Goal: Task Accomplishment & Management: Complete application form

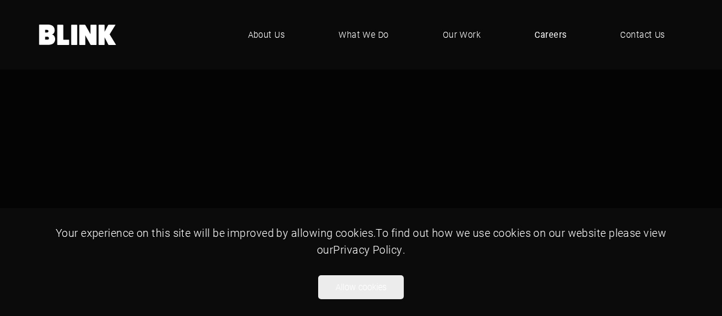
click at [549, 32] on span "Careers" at bounding box center [551, 34] width 32 height 13
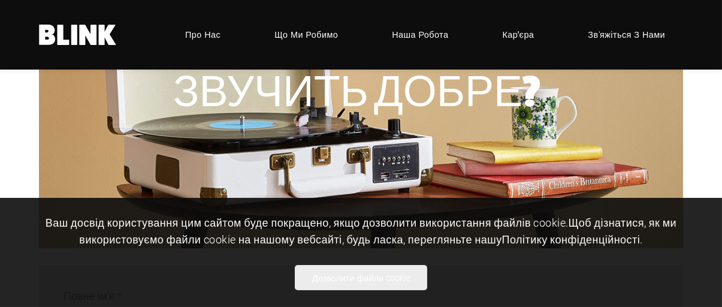
scroll to position [420, 0]
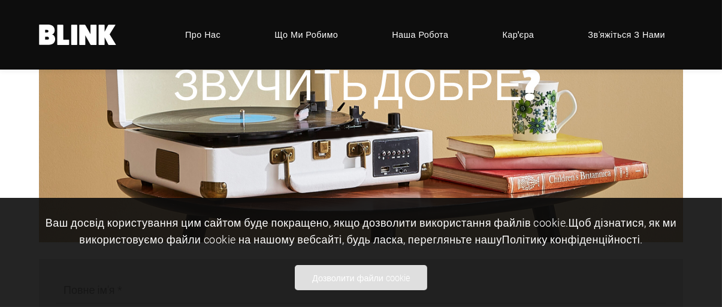
click at [397, 275] on font "Дозволити файли cookie" at bounding box center [361, 277] width 98 height 11
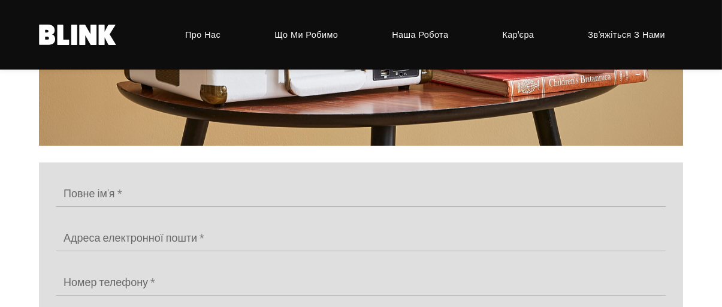
scroll to position [539, 0]
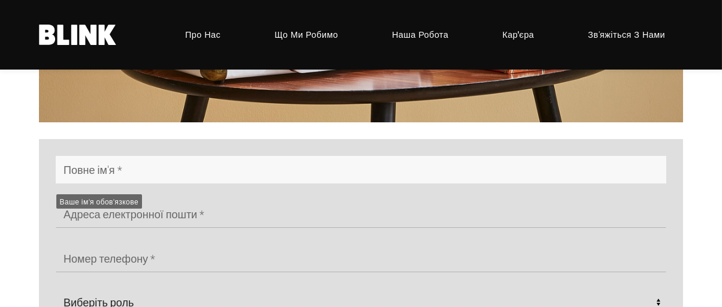
click at [135, 167] on input "text" at bounding box center [361, 170] width 611 height 28
type input "[PERSON_NAME]"
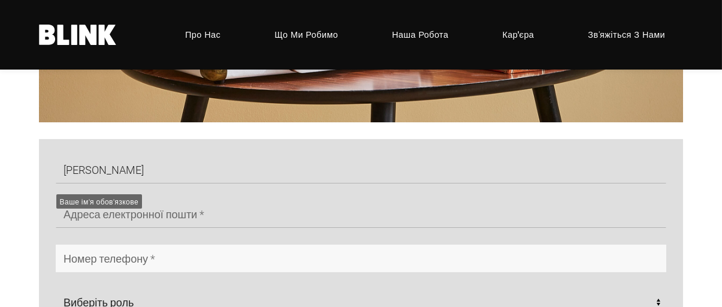
type input "0974691432"
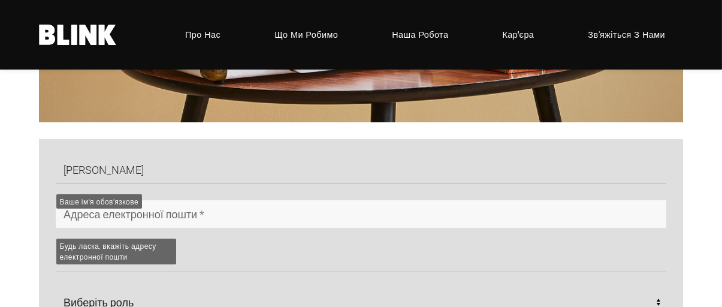
click at [160, 216] on input "text" at bounding box center [361, 214] width 611 height 28
type input "[EMAIL_ADDRESS][DOMAIN_NAME]"
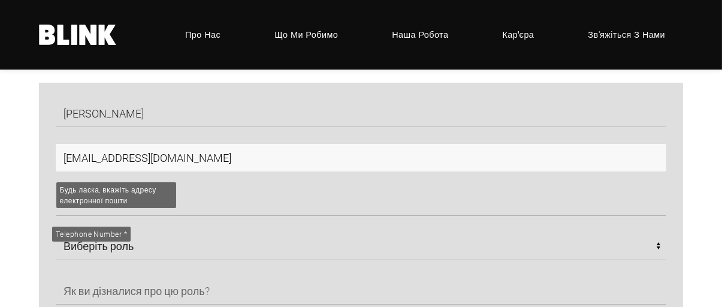
scroll to position [599, 0]
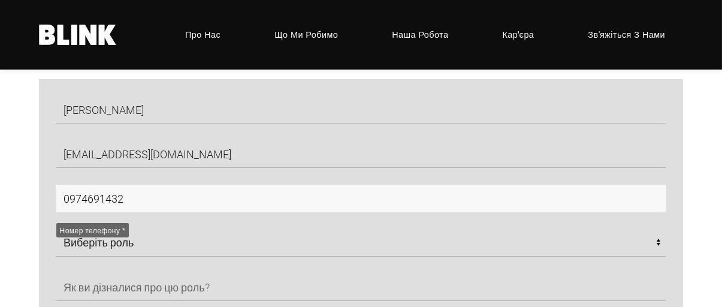
click at [209, 212] on input "0974691432" at bounding box center [361, 199] width 611 height 28
drag, startPoint x: 168, startPoint y: 215, endPoint x: 50, endPoint y: 209, distance: 118.3
click at [50, 209] on div "0974691432" at bounding box center [353, 199] width 628 height 28
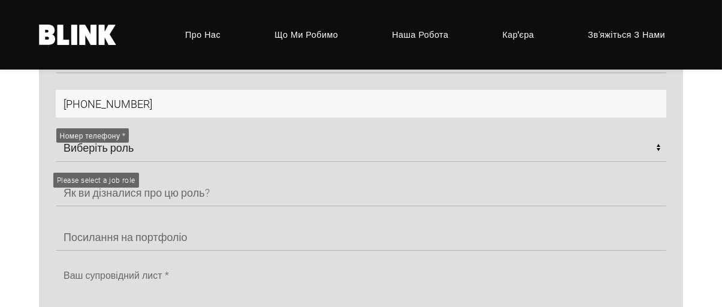
scroll to position [719, 0]
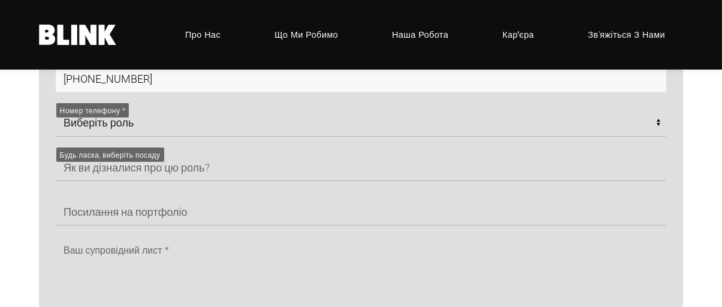
type input "[PHONE_NUMBER]"
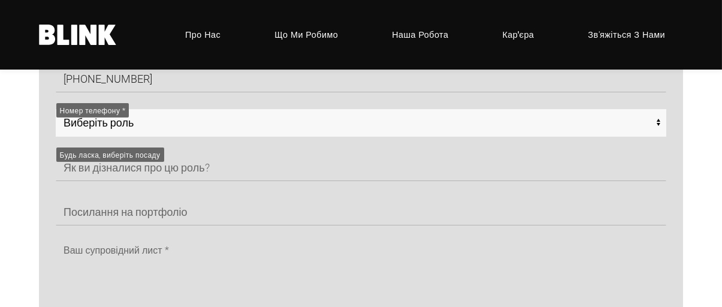
click at [147, 128] on select "Виберіть роль Художники CGI - Манчестер Старші художники CGI - Манчестер Будь-я…" at bounding box center [361, 123] width 611 height 28
click at [56, 113] on select "Виберіть роль Художники CGI - Манчестер Старші художники CGI - Манчестер Будь-я…" at bounding box center [361, 123] width 611 height 28
click at [216, 125] on select "Виберіть роль Художники CGI - Манчестер Старші художники CGI - Манчестер Будь-я…" at bounding box center [361, 123] width 611 height 28
select select "Any - Chorley"
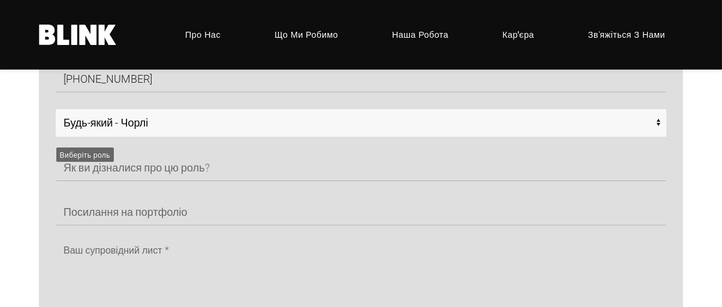
click at [56, 113] on select "Виберіть роль Художники CGI - Манчестер Старші художники CGI - Манчестер Будь-я…" at bounding box center [361, 123] width 611 height 28
click at [201, 126] on select "Виберіть роль Художники CGI - Манчестер Старші художники CGI - Манчестер Будь-я…" at bounding box center [361, 123] width 611 height 28
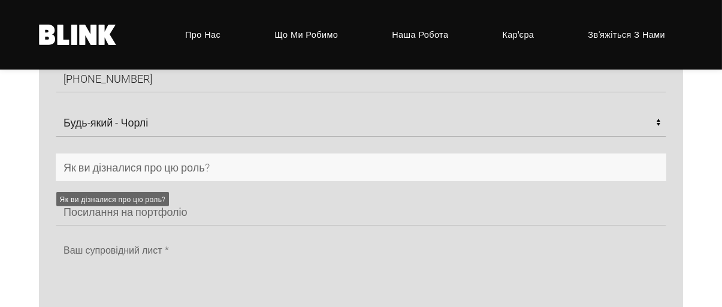
click at [215, 171] on input "text" at bounding box center [361, 167] width 611 height 28
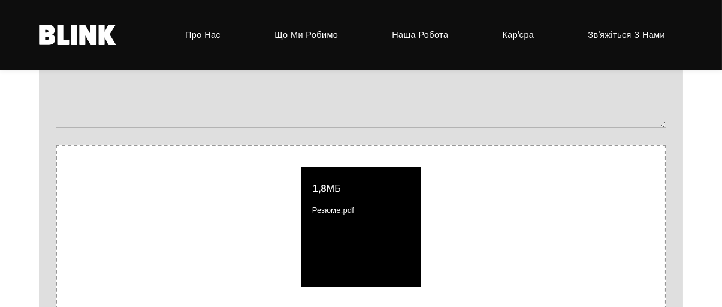
scroll to position [959, 0]
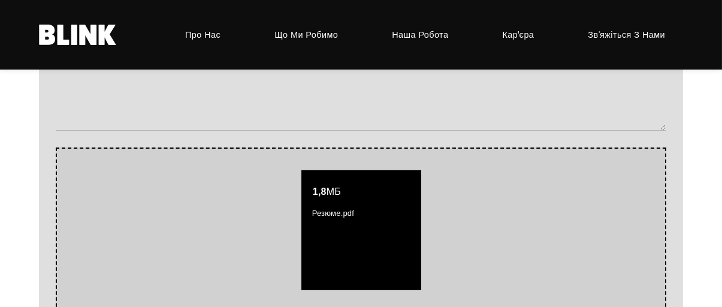
click at [216, 245] on div "Прикріпіть свої документи, перетягнувши їх сюди, або клацніть, щоб вибрати один…" at bounding box center [361, 229] width 611 height 165
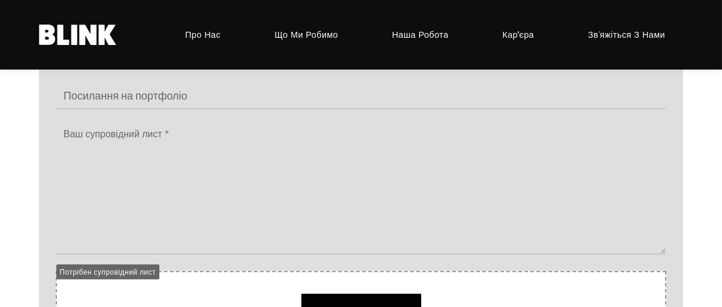
scroll to position [839, 0]
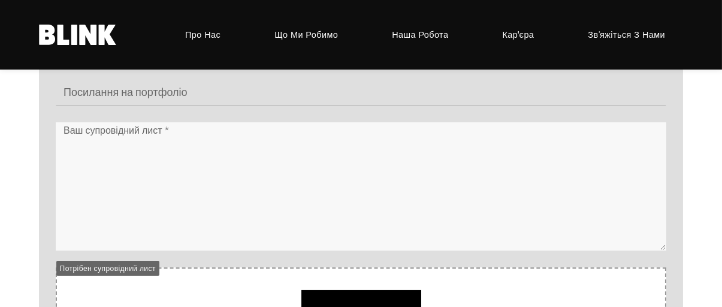
click at [202, 150] on textarea at bounding box center [361, 186] width 611 height 128
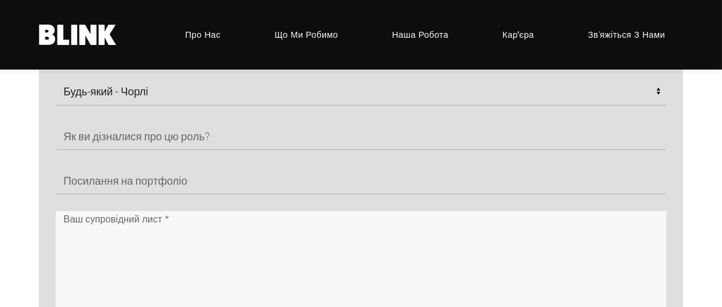
scroll to position [719, 0]
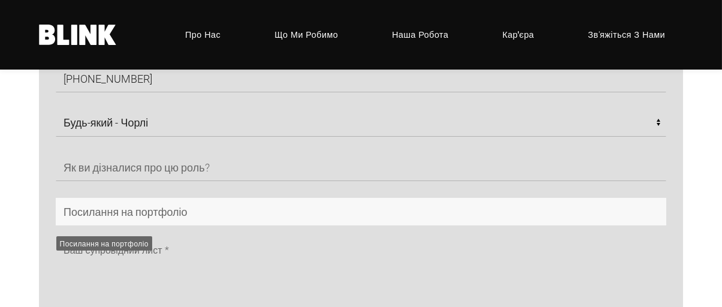
click at [214, 215] on input "text" at bounding box center [361, 212] width 611 height 28
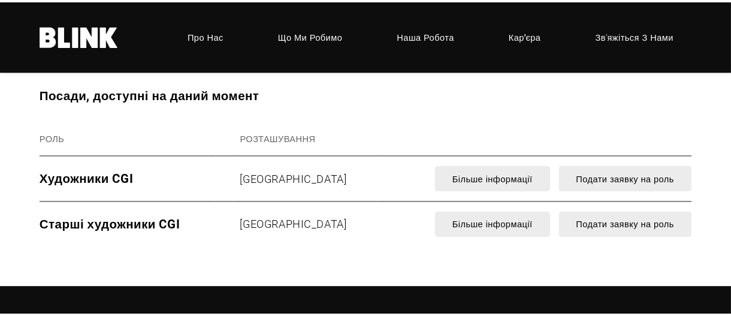
scroll to position [1558, 0]
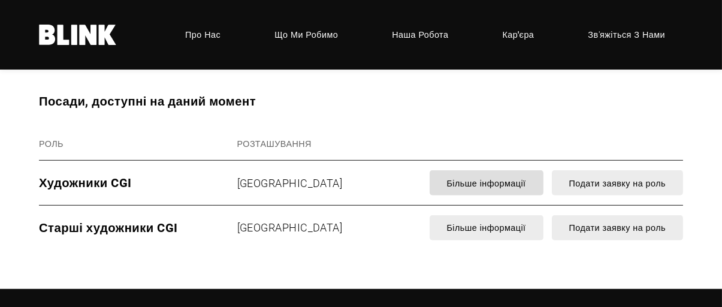
click at [491, 186] on font "Більше інформації" at bounding box center [486, 182] width 79 height 11
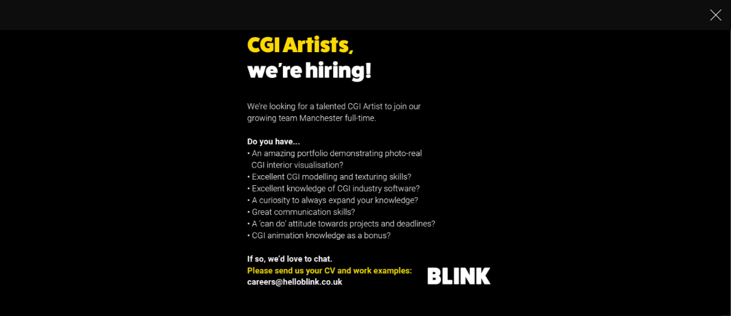
drag, startPoint x: 267, startPoint y: 47, endPoint x: 361, endPoint y: 154, distance: 142.7
click at [361, 154] on img "1 of 1" at bounding box center [366, 158] width 316 height 316
click at [320, 230] on img "1 of 1" at bounding box center [366, 158] width 316 height 316
drag, startPoint x: 243, startPoint y: 289, endPoint x: 328, endPoint y: 279, distance: 85.1
click at [343, 281] on img "1 of 1" at bounding box center [366, 158] width 316 height 316
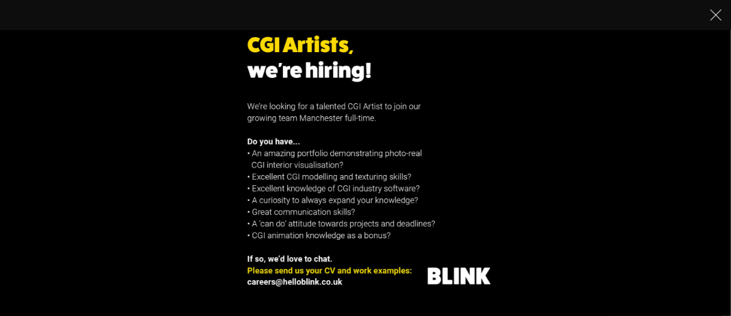
drag, startPoint x: 321, startPoint y: 281, endPoint x: 359, endPoint y: 284, distance: 38.5
click at [322, 281] on img "1 of 1" at bounding box center [366, 158] width 316 height 316
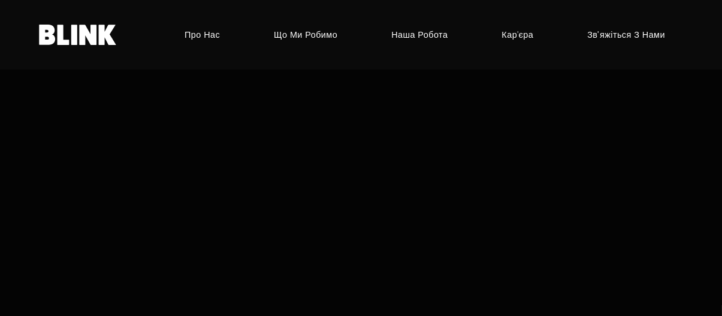
click at [609, 32] on font "Зв'яжіться з нами" at bounding box center [626, 34] width 78 height 11
click at [609, 35] on font "Зв'яжіться з нами" at bounding box center [626, 34] width 78 height 11
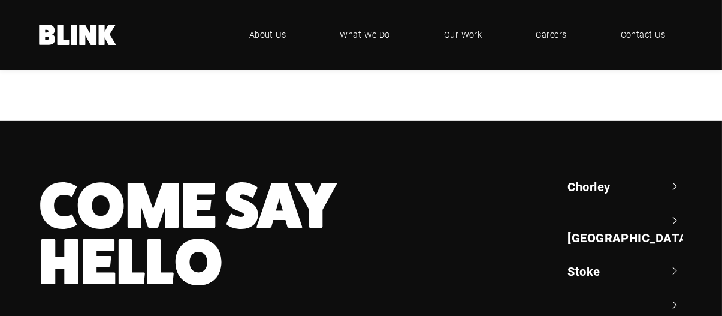
scroll to position [1154, 0]
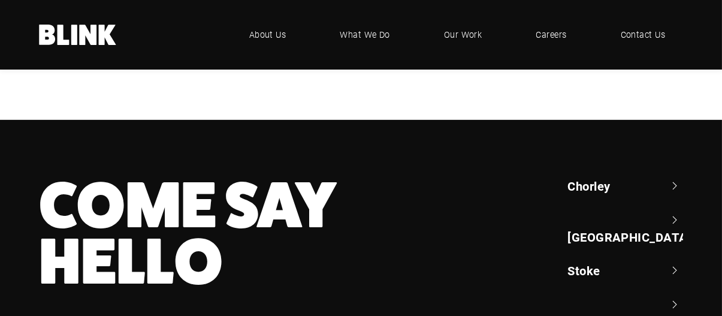
click at [587, 177] on link "Chorley" at bounding box center [626, 185] width 116 height 17
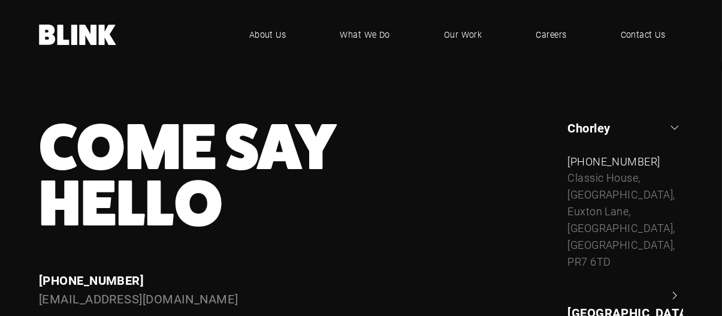
scroll to position [1214, 0]
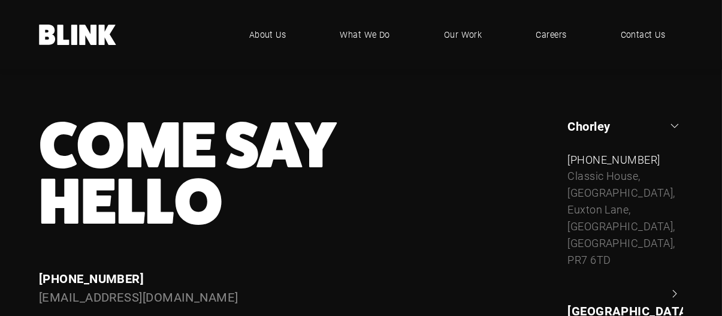
drag, startPoint x: 569, startPoint y: 160, endPoint x: 664, endPoint y: 151, distance: 94.5
click at [664, 168] on div "[STREET_ADDRESS]" at bounding box center [626, 218] width 116 height 100
click at [594, 206] on div "Classic House, Xton Business Park, Euxton Lane, Chorley, Lancashire, PR7 6TD" at bounding box center [626, 218] width 116 height 100
drag, startPoint x: 566, startPoint y: 208, endPoint x: 619, endPoint y: 212, distance: 52.3
click at [619, 212] on div "Chorley +44 (0) 1257 264 494 Classic House, Xton Business Park, Euxton Lane, Ch…" at bounding box center [617, 260] width 132 height 286
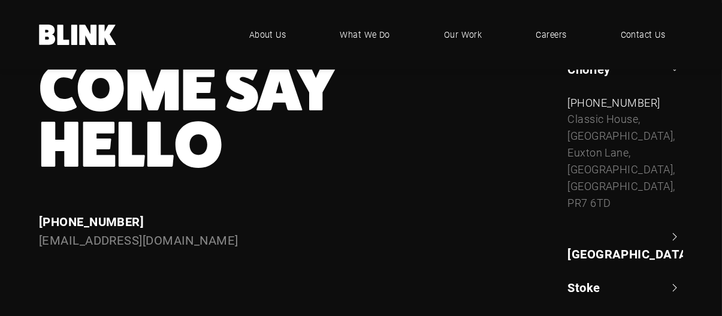
scroll to position [1274, 0]
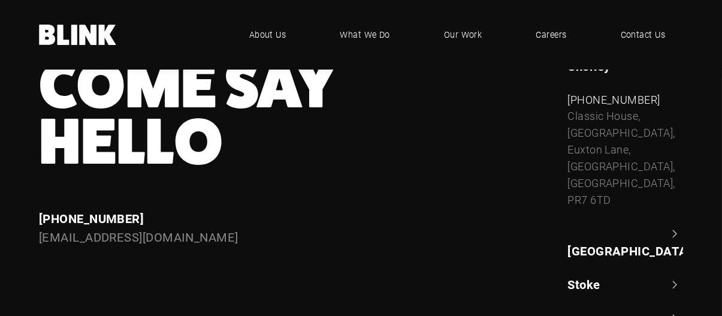
click at [631, 225] on link "[GEOGRAPHIC_DATA]" at bounding box center [626, 242] width 116 height 34
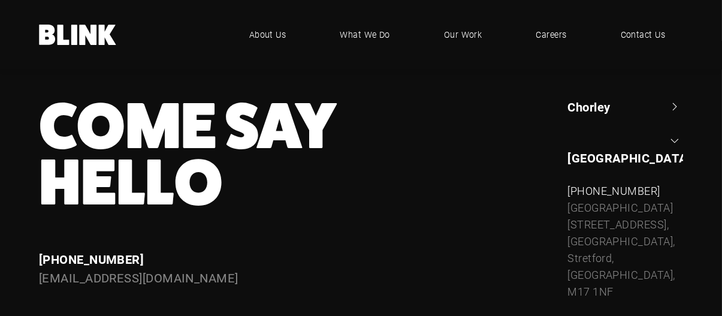
scroll to position [1201, 0]
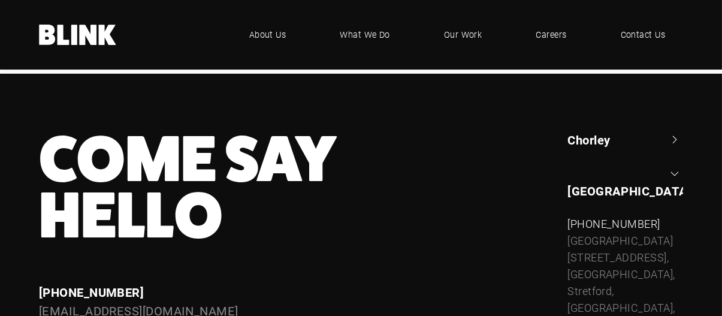
click at [478, 201] on div "Come Say Hello Enquiries +44 (0) 1782 525 530 enquiries@helloblink.co.uk Chorle…" at bounding box center [352, 274] width 661 height 286
click at [565, 30] on span "Careers" at bounding box center [551, 34] width 32 height 13
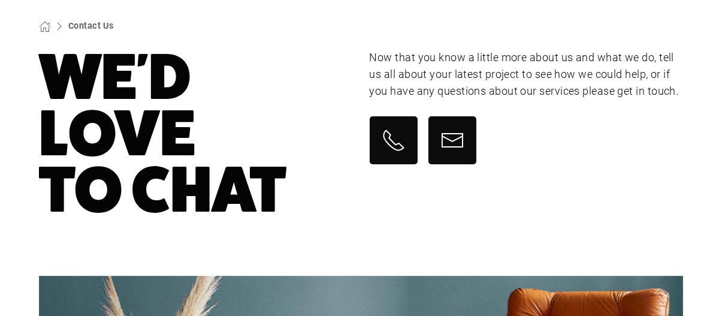
scroll to position [120, 0]
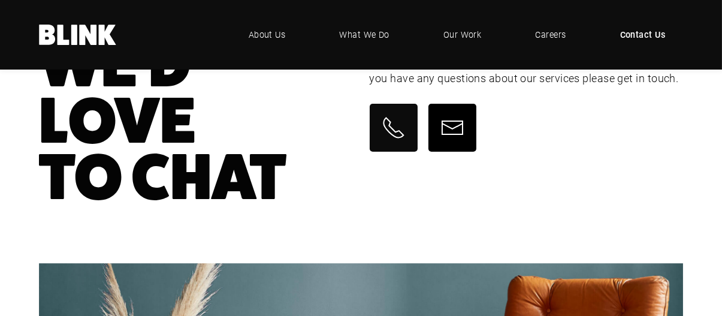
click at [447, 138] on icon at bounding box center [453, 128] width 24 height 24
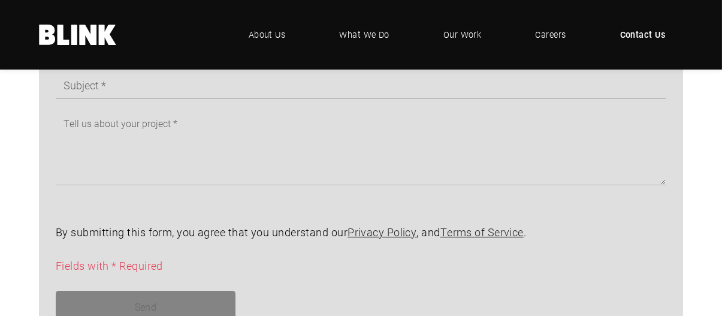
scroll to position [779, 0]
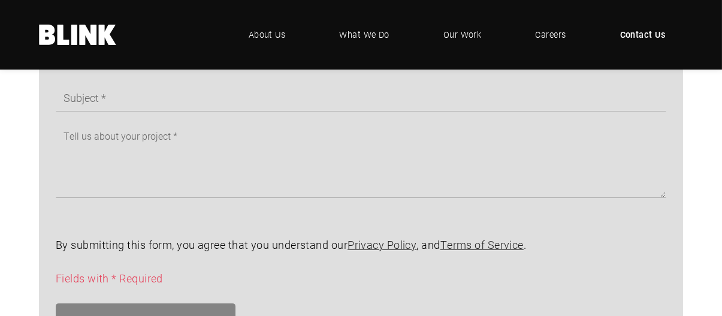
click at [149, 283] on span "Fields with * Required" at bounding box center [109, 278] width 107 height 14
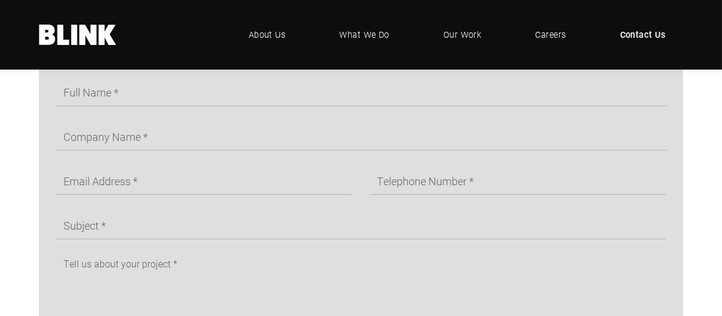
scroll to position [659, 0]
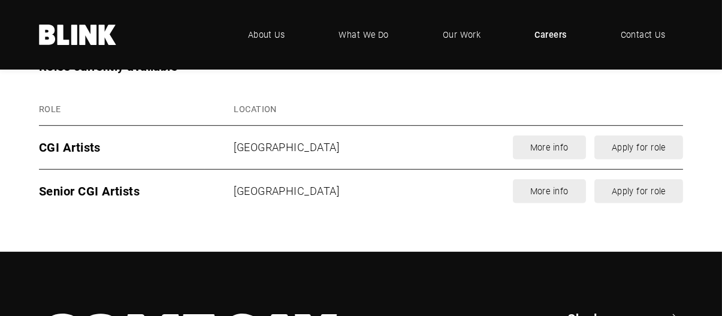
scroll to position [1498, 0]
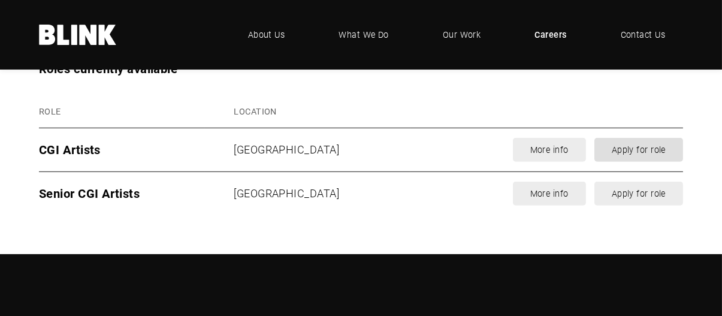
click at [650, 155] on link "Apply for role" at bounding box center [639, 150] width 89 height 24
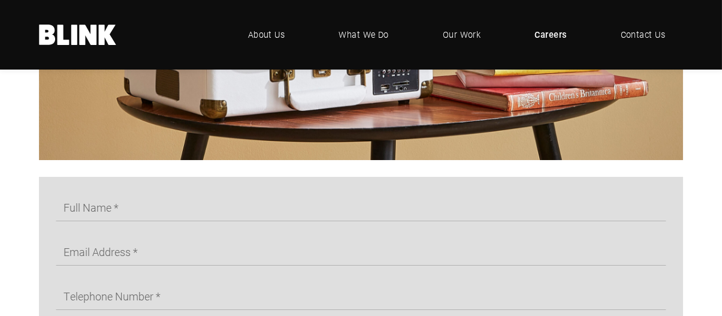
scroll to position [477, 0]
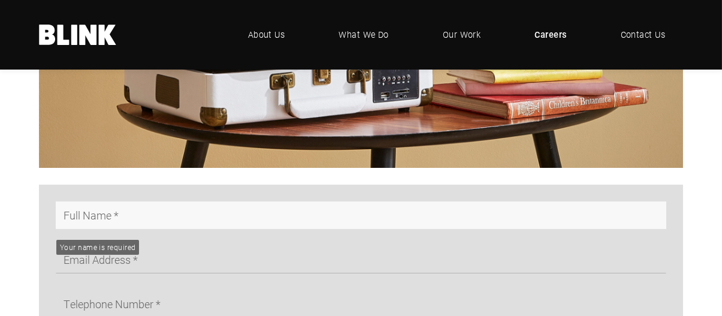
click at [182, 211] on input "text" at bounding box center [361, 215] width 611 height 28
type input "[PERSON_NAME]"
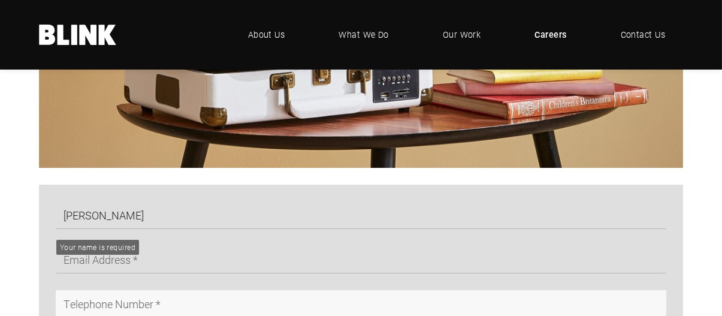
type input "0974691432"
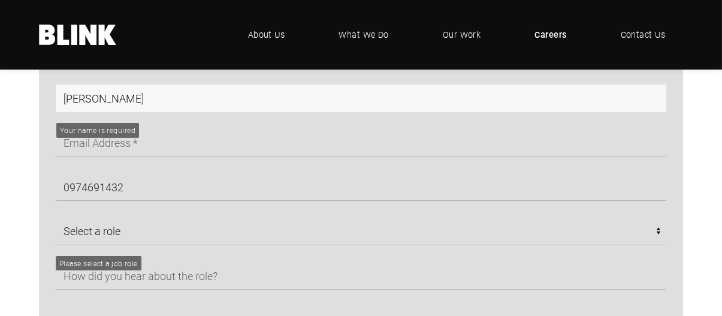
scroll to position [597, 0]
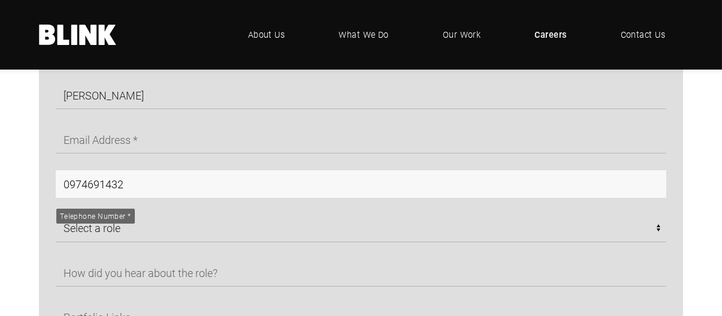
drag, startPoint x: 150, startPoint y: 189, endPoint x: 25, endPoint y: 182, distance: 125.5
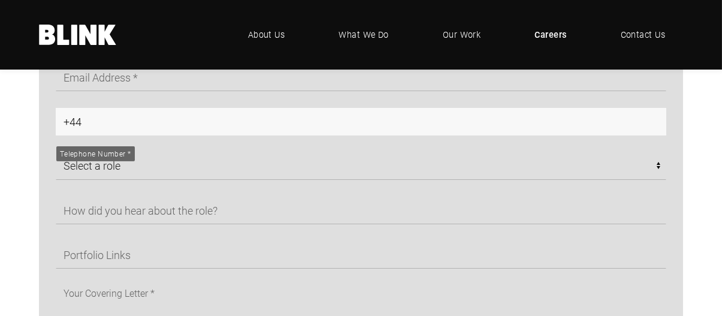
scroll to position [656, 0]
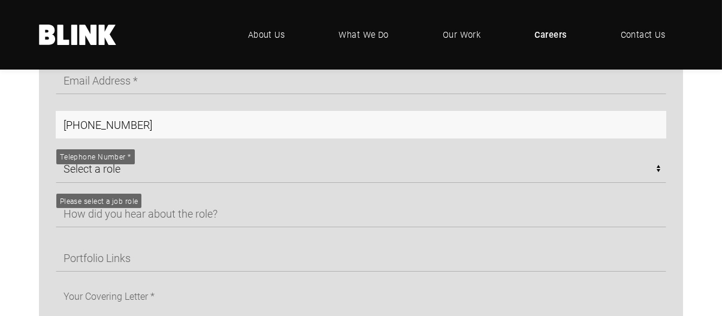
type input "[PHONE_NUMBER]"
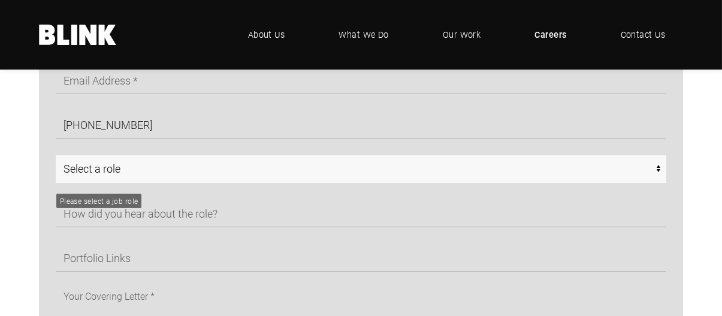
click at [341, 166] on select "Select a role CGI Artists - Manchester Senior CGI Artists - [GEOGRAPHIC_DATA] A…" at bounding box center [361, 169] width 611 height 28
select select "CGI Artists - [GEOGRAPHIC_DATA]"
click at [56, 159] on select "Select a role CGI Artists - Manchester Senior CGI Artists - [GEOGRAPHIC_DATA] A…" at bounding box center [361, 169] width 611 height 28
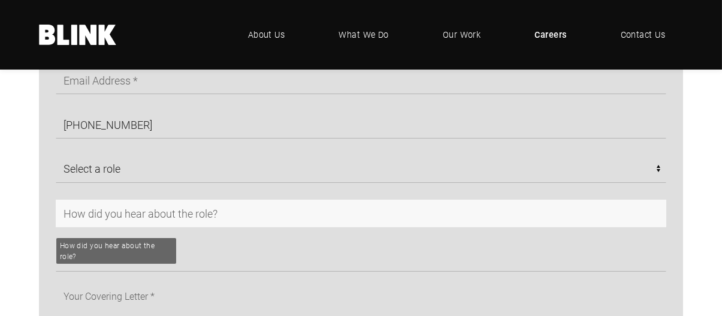
click at [236, 215] on input "text" at bounding box center [361, 214] width 611 height 28
click at [116, 222] on input "text" at bounding box center [361, 214] width 611 height 28
paste input "My friend works for you and told me about this position."
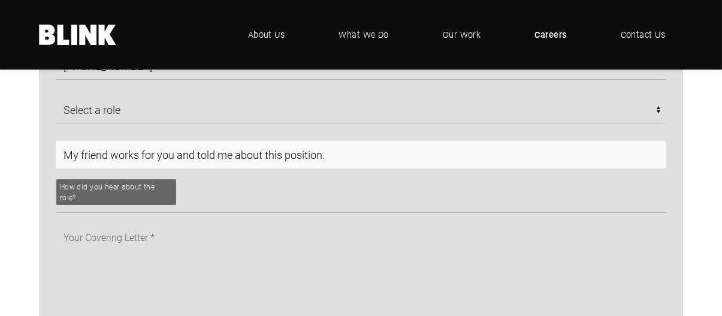
scroll to position [717, 0]
type input "My friend works for you and told me about this position."
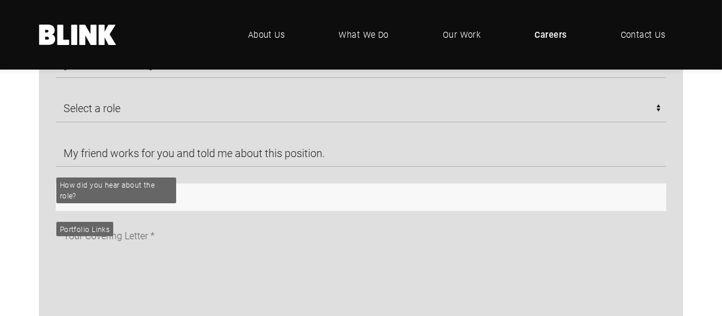
click at [146, 203] on input "text" at bounding box center [361, 197] width 611 height 28
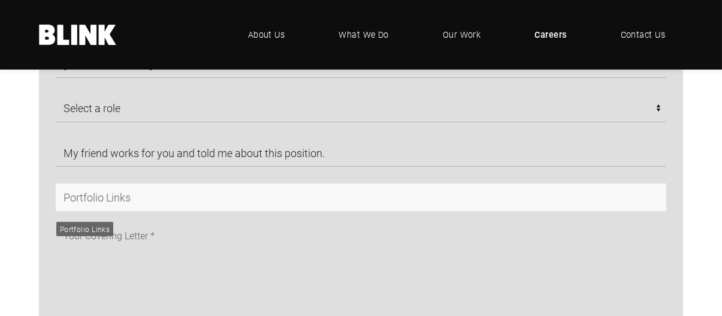
paste input "[URL][DOMAIN_NAME]"
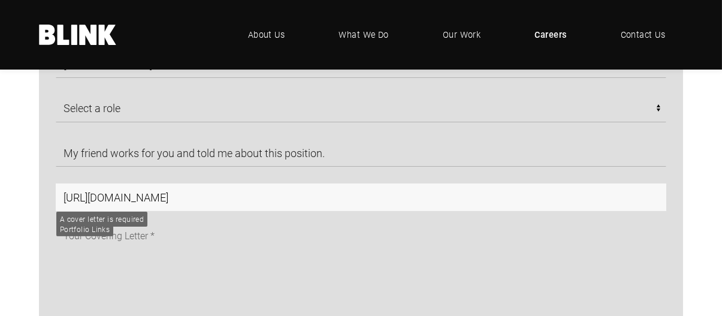
type input "[URL][DOMAIN_NAME]"
click at [500, 202] on input "[URL][DOMAIN_NAME]" at bounding box center [361, 197] width 611 height 28
click at [497, 204] on input "[URL][DOMAIN_NAME]" at bounding box center [361, 197] width 611 height 28
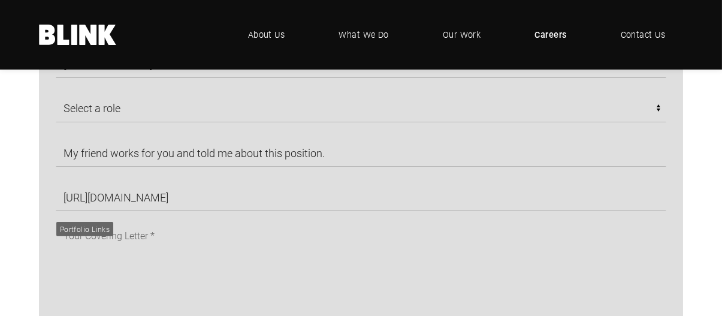
click at [382, 221] on div "[PERSON_NAME] [PHONE_NUMBER] Select a role CGI Artists - Manchester Senior CGI …" at bounding box center [353, 159] width 628 height 394
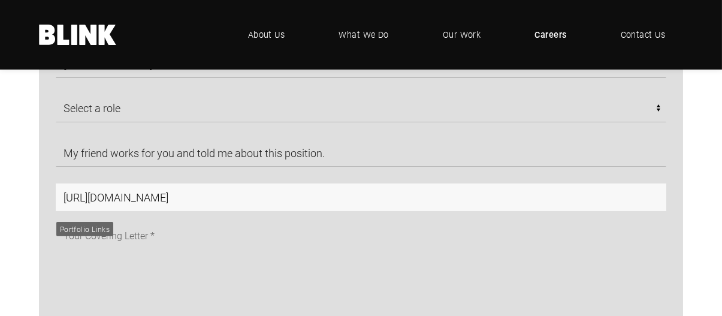
click at [144, 206] on input "[URL][DOMAIN_NAME]" at bounding box center [361, 197] width 611 height 28
click at [167, 201] on input "[URL][DOMAIN_NAME]" at bounding box center [361, 197] width 611 height 28
click at [360, 201] on input "[URL][DOMAIN_NAME]" at bounding box center [361, 197] width 611 height 28
drag, startPoint x: 500, startPoint y: 209, endPoint x: 55, endPoint y: 216, distance: 444.8
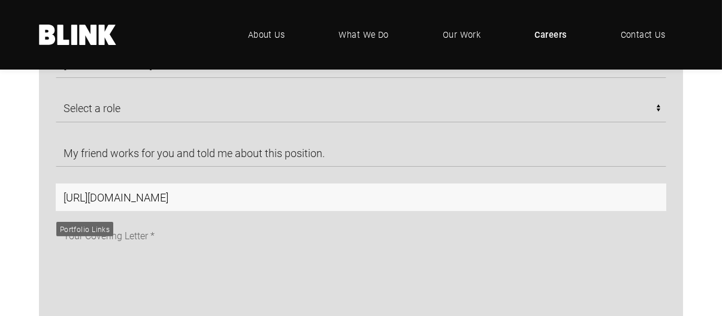
click at [52, 216] on div "[PERSON_NAME] [PHONE_NUMBER] Select a role CGI Artists - Manchester Senior CGI …" at bounding box center [353, 159] width 628 height 394
drag, startPoint x: 149, startPoint y: 204, endPoint x: 101, endPoint y: 197, distance: 49.0
click at [101, 197] on input "[URL][DOMAIN_NAME]" at bounding box center [361, 197] width 611 height 28
click at [524, 207] on input "[URL][DOMAIN_NAME]" at bounding box center [361, 197] width 611 height 28
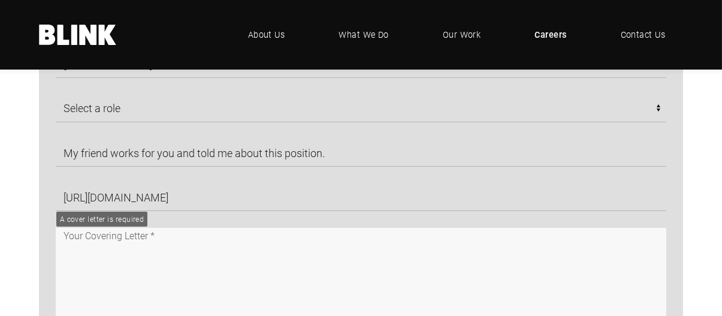
drag, startPoint x: 313, startPoint y: 260, endPoint x: 323, endPoint y: 255, distance: 11.3
click at [315, 259] on textarea at bounding box center [361, 292] width 611 height 128
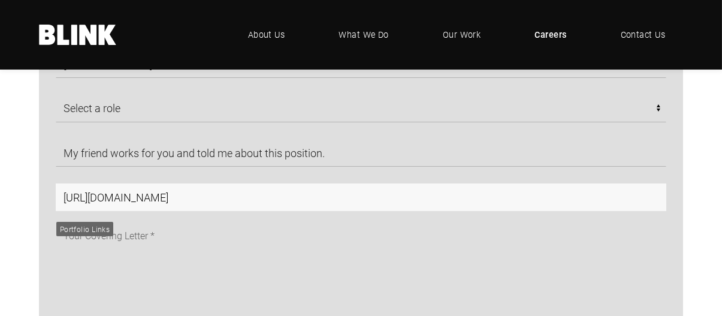
click at [330, 204] on input "[URL][DOMAIN_NAME]" at bounding box center [361, 197] width 611 height 28
click at [454, 204] on input "[URL][DOMAIN_NAME]" at bounding box center [361, 197] width 611 height 28
drag, startPoint x: 494, startPoint y: 203, endPoint x: 51, endPoint y: 199, distance: 443.0
click at [51, 199] on div "[URL][DOMAIN_NAME]" at bounding box center [353, 197] width 628 height 28
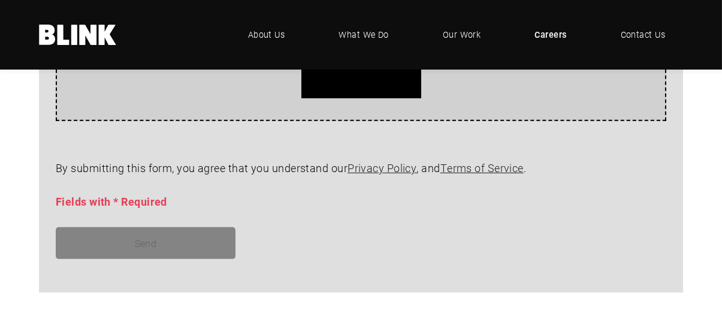
scroll to position [1136, 0]
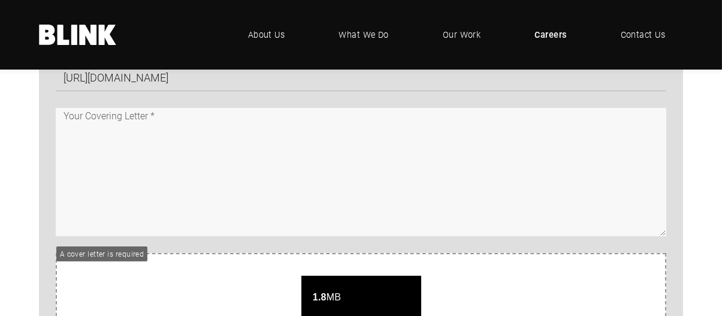
click at [182, 149] on textarea at bounding box center [361, 172] width 611 height 128
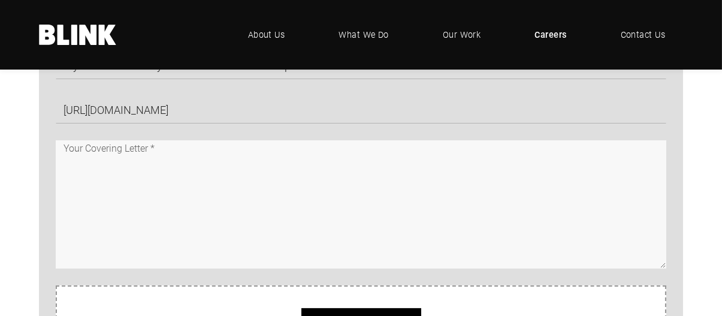
scroll to position [776, 0]
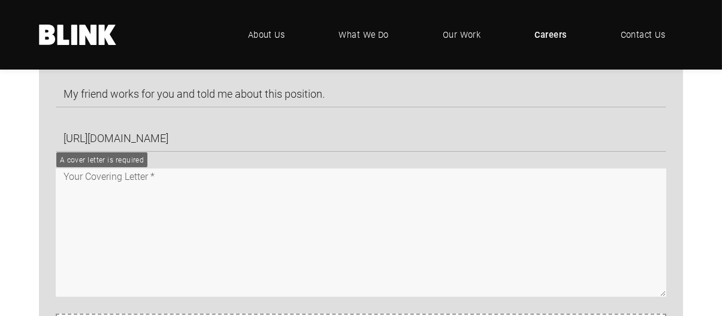
drag, startPoint x: 164, startPoint y: 183, endPoint x: 80, endPoint y: 179, distance: 84.6
click at [80, 179] on textarea at bounding box center [361, 232] width 611 height 128
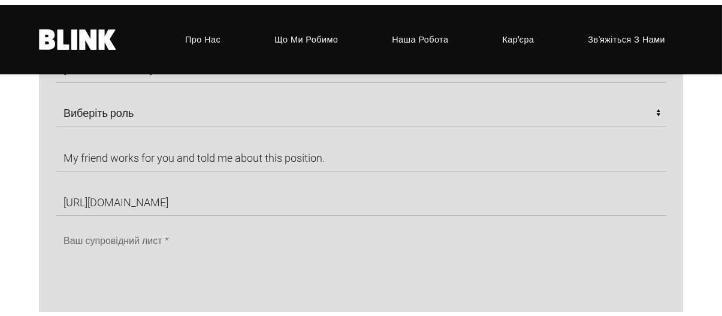
scroll to position [717, 0]
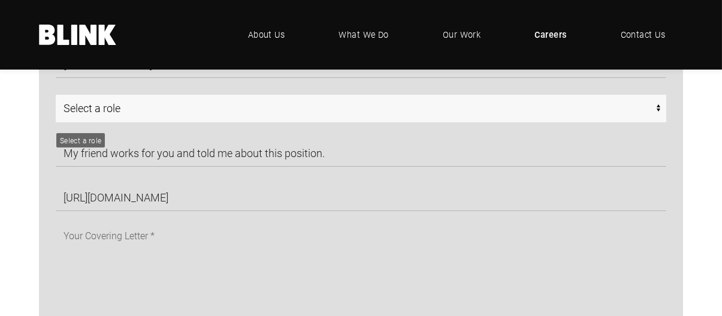
drag, startPoint x: 61, startPoint y: 110, endPoint x: 132, endPoint y: 115, distance: 70.9
click at [132, 115] on select "Select a role CGI Artists - Manchester Senior CGI Artists - [GEOGRAPHIC_DATA] A…" at bounding box center [361, 109] width 611 height 28
click at [56, 99] on select "Select a role CGI Artists - Manchester Senior CGI Artists - [GEOGRAPHIC_DATA] A…" at bounding box center [361, 109] width 611 height 28
drag, startPoint x: 190, startPoint y: 115, endPoint x: 170, endPoint y: 111, distance: 20.8
click at [170, 111] on select "Select a role CGI Artists - Manchester Senior CGI Artists - [GEOGRAPHIC_DATA] A…" at bounding box center [361, 109] width 611 height 28
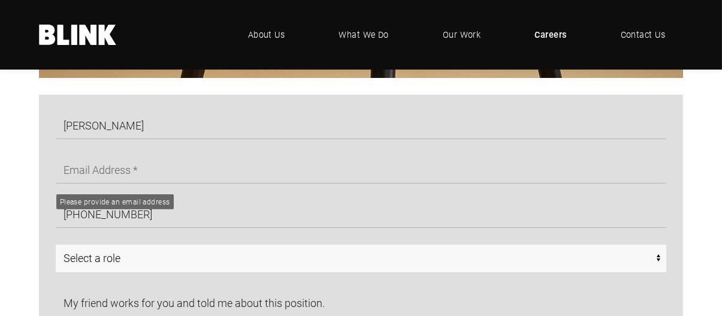
scroll to position [599, 0]
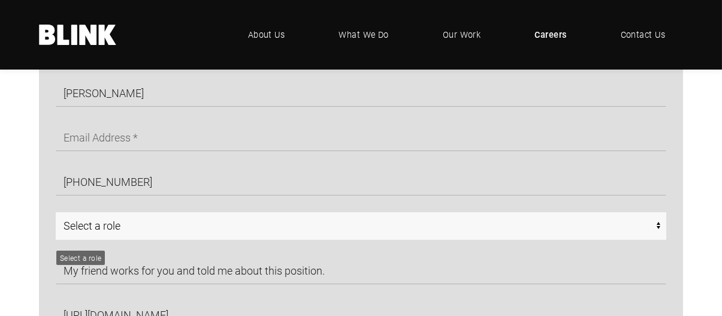
click at [254, 236] on select "Select a role CGI Artists - Manchester Senior CGI Artists - [GEOGRAPHIC_DATA] A…" at bounding box center [361, 226] width 611 height 28
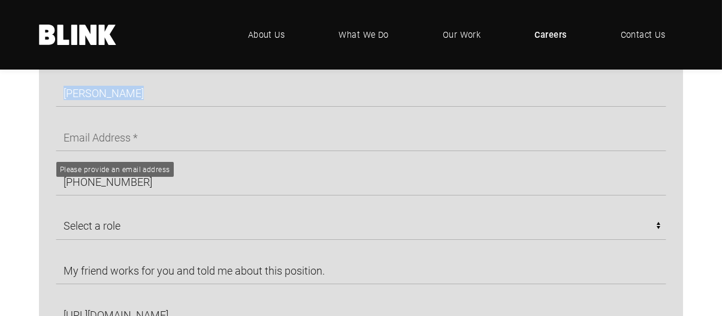
drag, startPoint x: 47, startPoint y: 87, endPoint x: 65, endPoint y: 137, distance: 52.7
click at [65, 137] on div "[PERSON_NAME] [PHONE_NUMBER] Select a role CGI Artists - Manchester Senior CGI …" at bounding box center [353, 276] width 628 height 394
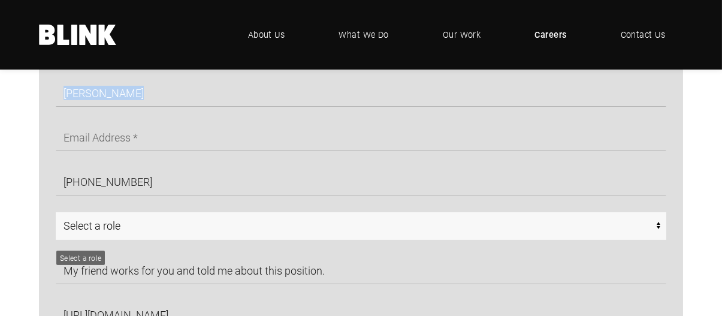
click at [153, 231] on select "Select a role CGI Artists - Manchester Senior CGI Artists - [GEOGRAPHIC_DATA] A…" at bounding box center [361, 226] width 611 height 28
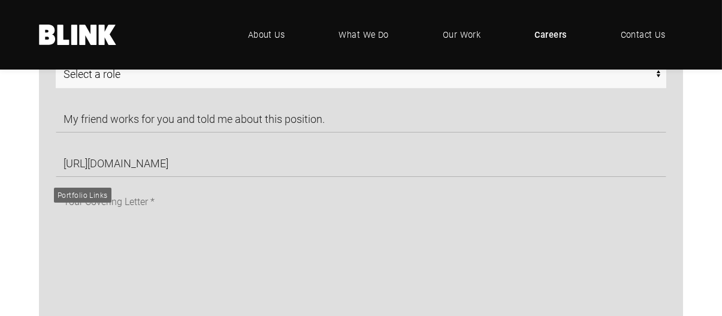
scroll to position [839, 0]
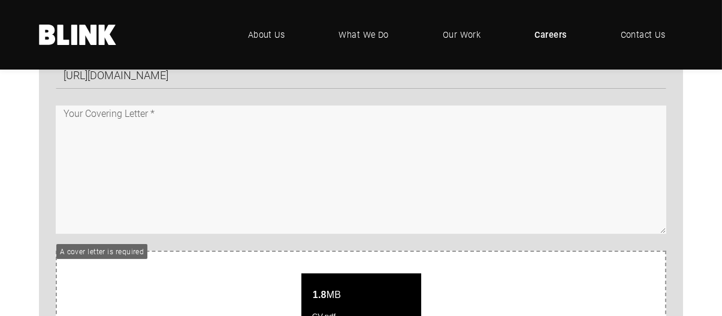
click at [188, 156] on textarea at bounding box center [361, 169] width 611 height 128
click at [116, 131] on textarea at bounding box center [361, 169] width 611 height 128
paste textarea "I am writing to express my interest in the СGI artist at Blink. With over 15 ye…"
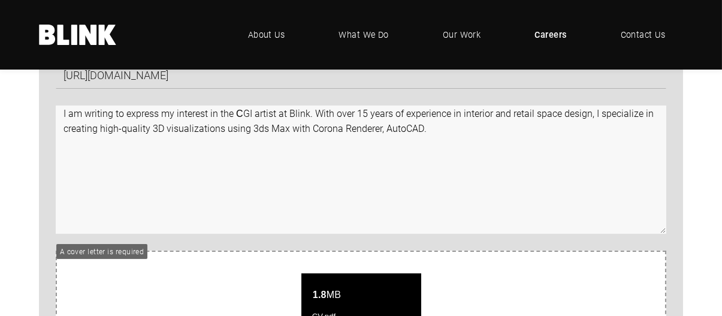
click at [61, 117] on textarea "I am writing to express my interest in the СGI artist at Blink. With over 15 ye…" at bounding box center [361, 169] width 611 height 128
click at [70, 122] on textarea "I am writing to express my interest in the СGI artist at Blink. With over 15 ye…" at bounding box center [361, 169] width 611 height 128
drag, startPoint x: 150, startPoint y: 164, endPoint x: 101, endPoint y: 164, distance: 48.5
click at [101, 164] on textarea "I am writing to express my interest in the СGI artist at Blink. With over 15 ye…" at bounding box center [361, 169] width 611 height 128
click at [393, 164] on textarea "I am writing to express my interest in the СGI artist at Blink. With over 15 ye…" at bounding box center [361, 169] width 611 height 128
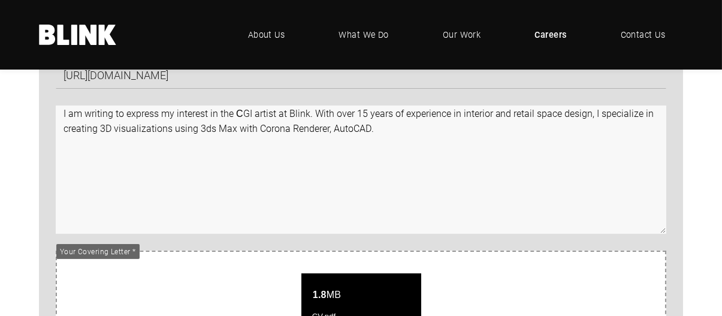
paste textarea "I would welcome the opportunity to contribute my skills to [Company Name] and s…"
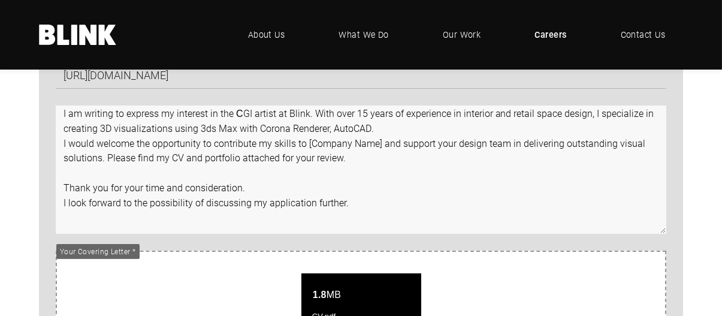
scroll to position [5, 0]
click at [376, 173] on textarea "I am writing to express my interest in the СGI artist at Blink. With over 15 ye…" at bounding box center [361, 169] width 611 height 128
drag, startPoint x: 380, startPoint y: 173, endPoint x: 308, endPoint y: 177, distance: 72.0
click at [308, 177] on textarea "I am writing to express my interest in the СGI artist at Blink. With over 15 ye…" at bounding box center [361, 169] width 611 height 128
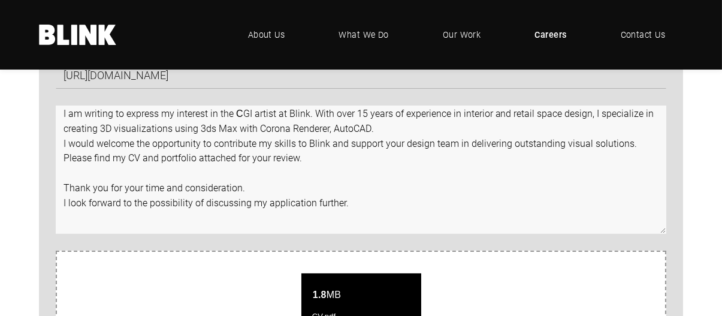
drag, startPoint x: 318, startPoint y: 190, endPoint x: 45, endPoint y: 194, distance: 273.3
click at [44, 194] on div "I am writing to express my interest in the СGI artist at Blink. With over 15 ye…" at bounding box center [353, 169] width 628 height 128
click at [346, 212] on textarea "I am writing to express my interest in the СGI artist at Blink. With over 15 ye…" at bounding box center [361, 169] width 611 height 128
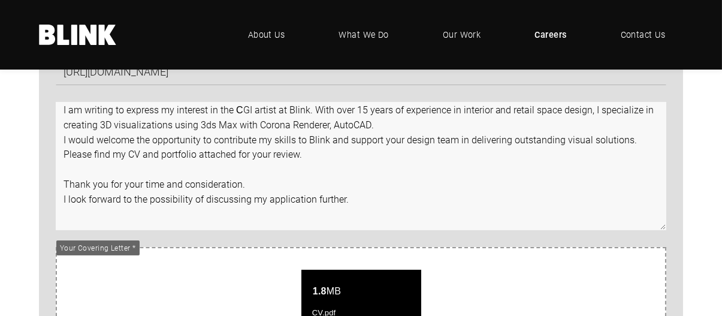
scroll to position [839, 0]
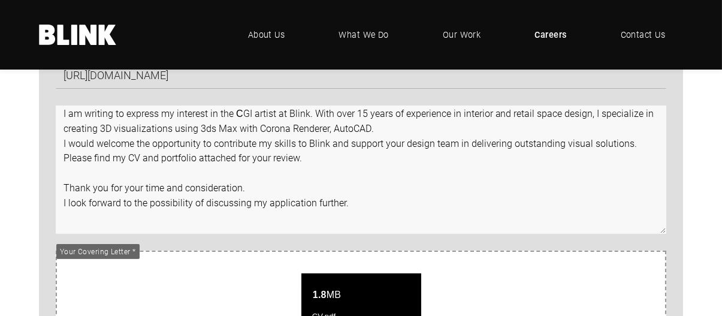
click at [69, 124] on textarea "I am writing to express my interest in the СGI artist at Blink. With over 15 ye…" at bounding box center [361, 169] width 611 height 128
click at [67, 123] on textarea "I am writing to express my interest in the СGI artist at Blink. With over 15 ye…" at bounding box center [361, 169] width 611 height 128
paste textarea "Good afternoon"
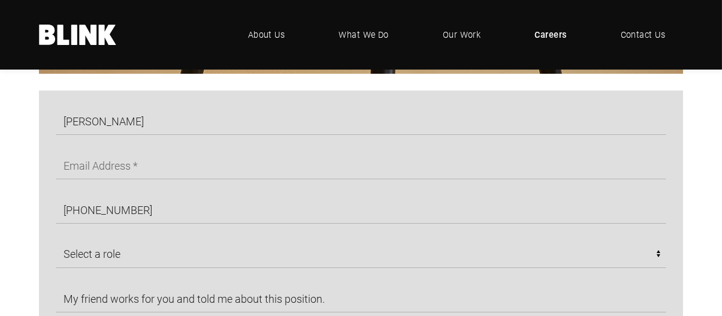
scroll to position [539, 0]
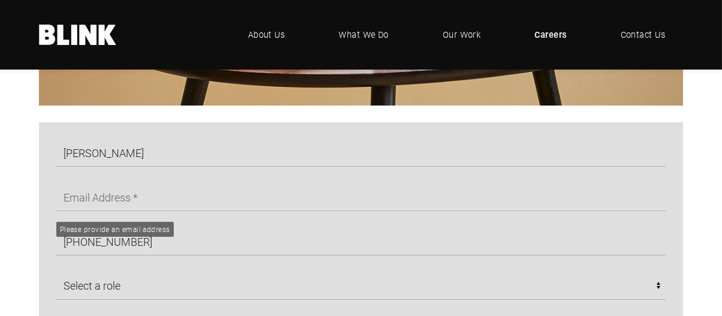
type textarea "Good afternoon. I am writing to express my interest in the СGI artist at Blink.…"
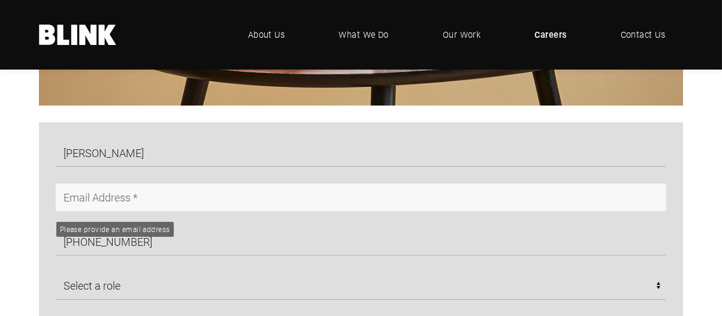
click at [138, 197] on input "text" at bounding box center [361, 197] width 611 height 28
type input "[EMAIL_ADDRESS][DOMAIN_NAME]"
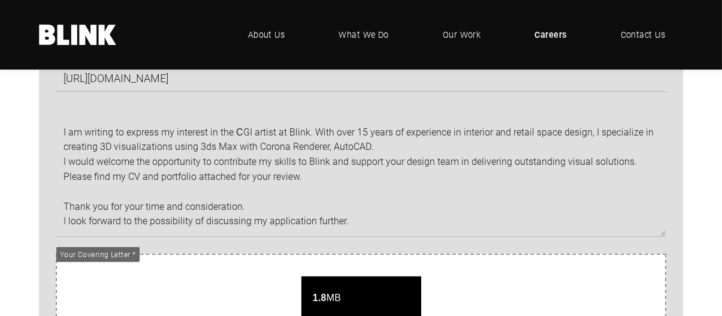
scroll to position [839, 0]
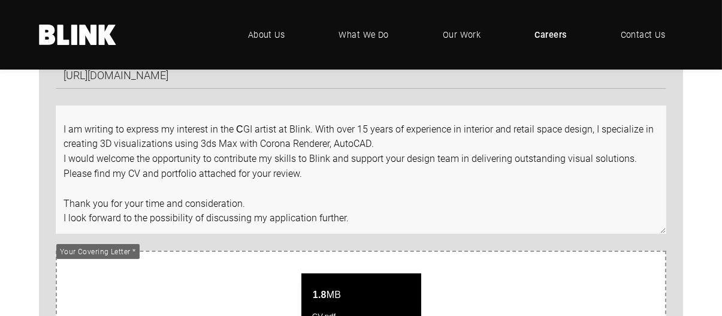
click at [94, 119] on textarea "Good afternoon. I am writing to express my interest in the СGI artist at Blink.…" at bounding box center [361, 169] width 611 height 128
click at [75, 114] on textarea "Good afternoon. I am writing to express my interest in the СGI artist at Blink.…" at bounding box center [361, 169] width 611 height 128
paste textarea "Good afternoon"
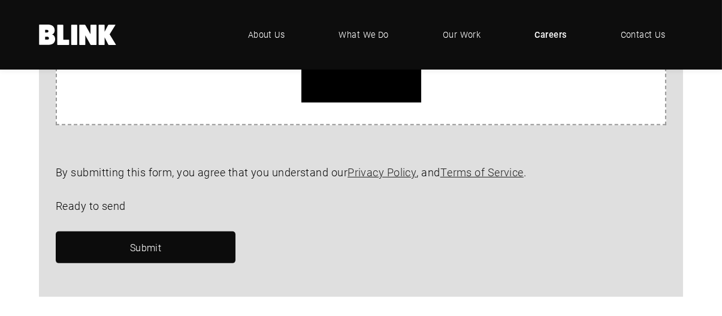
scroll to position [1139, 0]
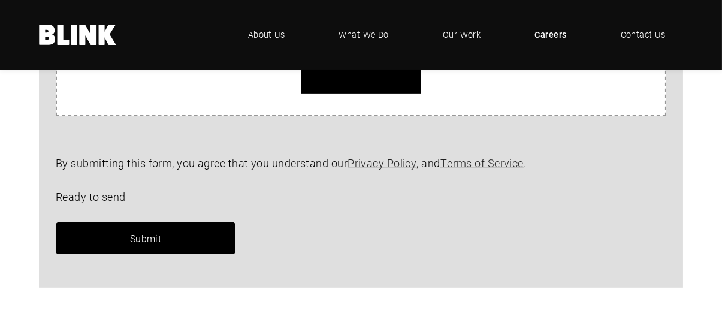
type textarea "Good afternoon. Good afternoon I am writing to express my interest in the СGI a…"
click at [176, 246] on link "Submit" at bounding box center [146, 238] width 180 height 32
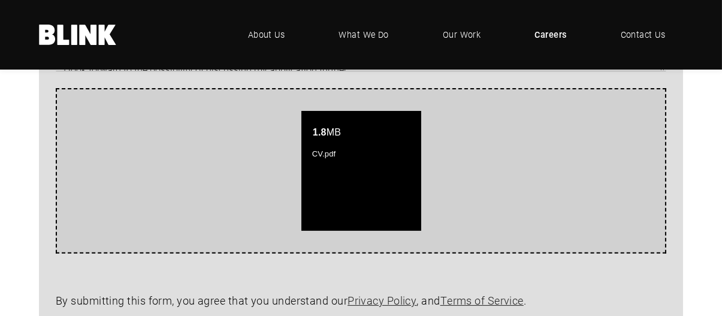
scroll to position [1079, 0]
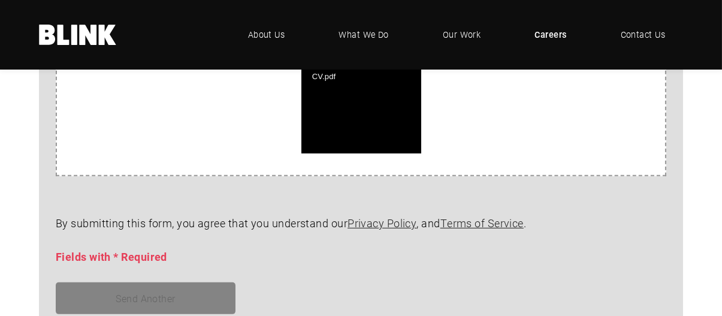
drag, startPoint x: 50, startPoint y: 257, endPoint x: 57, endPoint y: 258, distance: 7.2
click at [57, 258] on div "By submitting this form, you agree that you understand our Privacy Policy , and…" at bounding box center [353, 240] width 628 height 50
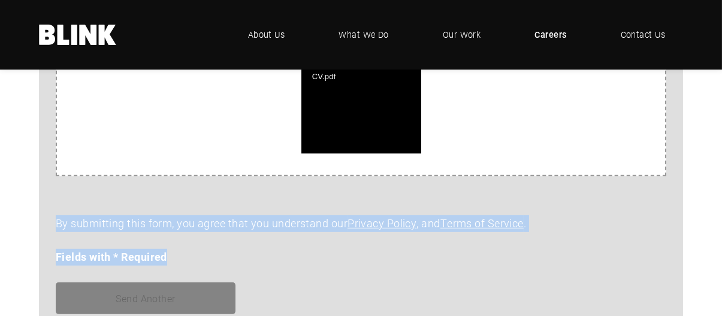
drag, startPoint x: 52, startPoint y: 224, endPoint x: 147, endPoint y: 250, distance: 98.9
click at [191, 252] on div "By submitting this form, you agree that you understand our Privacy Policy , and…" at bounding box center [353, 240] width 628 height 50
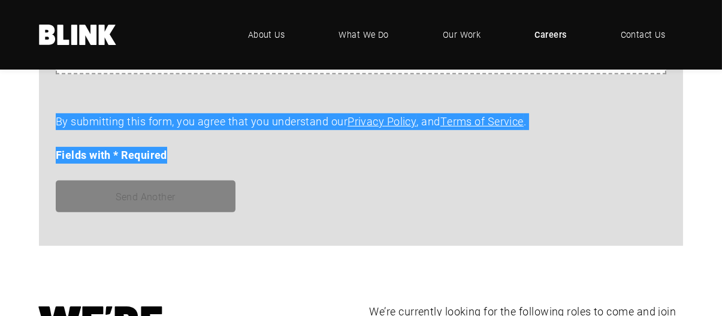
scroll to position [1199, 0]
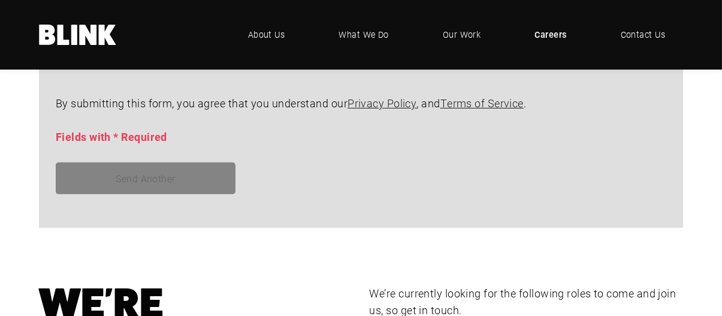
click at [307, 190] on div "Send Another" at bounding box center [353, 178] width 628 height 32
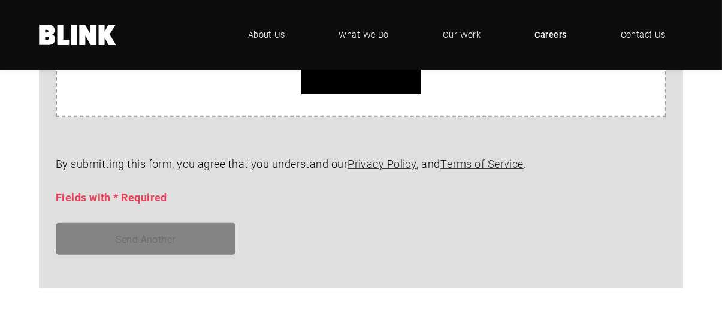
scroll to position [1139, 0]
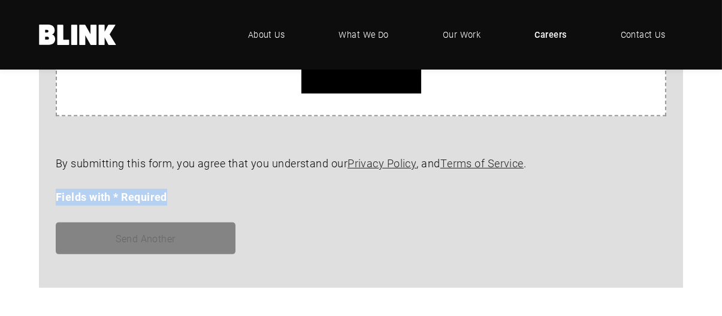
drag, startPoint x: 55, startPoint y: 198, endPoint x: 165, endPoint y: 208, distance: 110.8
click at [165, 206] on div "By submitting this form, you agree that you understand our Privacy Policy , and…" at bounding box center [353, 180] width 628 height 50
click at [295, 239] on div "Send Another" at bounding box center [353, 238] width 628 height 32
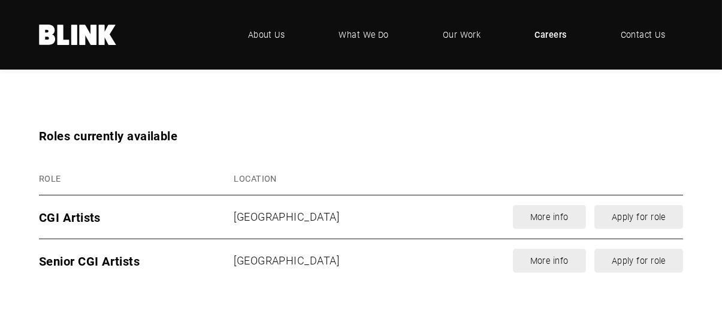
scroll to position [1498, 0]
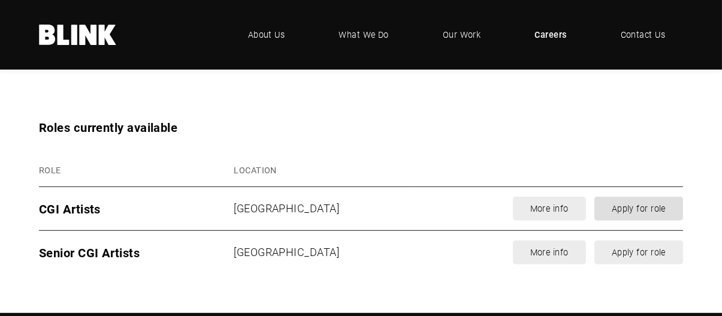
click at [631, 210] on link "Apply for role" at bounding box center [639, 209] width 89 height 24
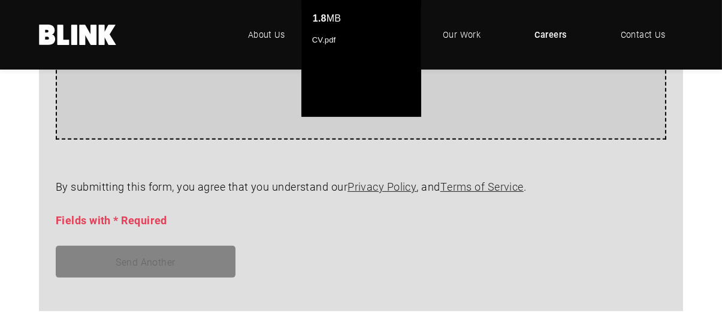
scroll to position [1136, 0]
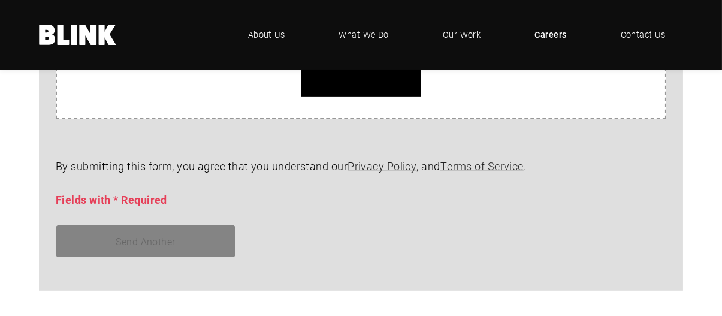
drag, startPoint x: 382, startPoint y: 255, endPoint x: 381, endPoint y: 246, distance: 9.2
click at [382, 254] on div "Send Another" at bounding box center [353, 241] width 628 height 32
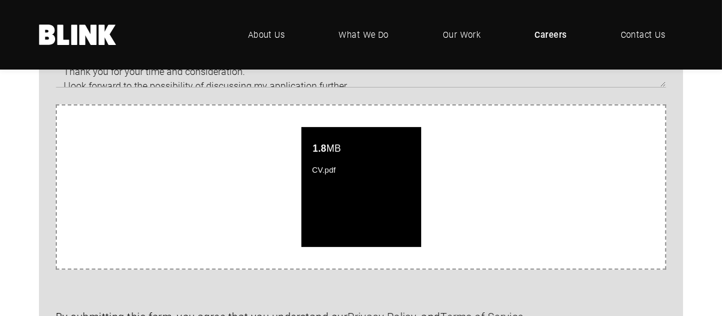
scroll to position [957, 0]
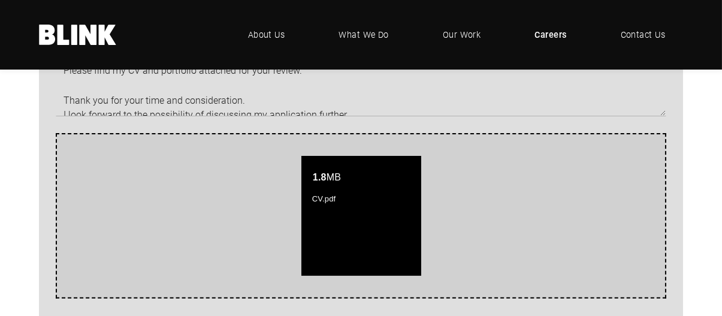
click at [328, 221] on div "1.8 MB СV.pdf" at bounding box center [361, 216] width 120 height 120
click at [328, 201] on span "СV.pdf" at bounding box center [324, 198] width 30 height 9
click at [348, 183] on div "1.8 MB" at bounding box center [361, 177] width 104 height 12
click at [334, 181] on span "1.8 MB" at bounding box center [327, 177] width 36 height 10
